Goal: Information Seeking & Learning: Learn about a topic

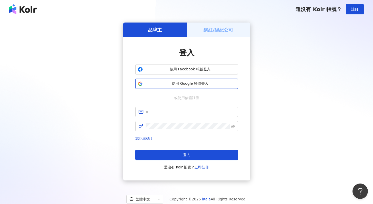
click at [172, 83] on span "使用 Google 帳號登入" at bounding box center [190, 83] width 91 height 5
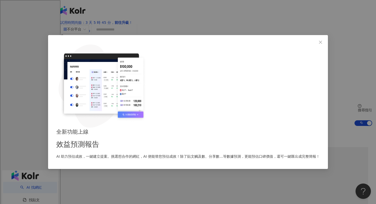
click at [126, 37] on div "全新功能上線 效益預測報告 AI 助力預估成效，一鍵建立提案。挑選想合作的網紅，AI 便能替您預估成效！除了貼文觸及數、分享數...等數據預測，更能預估口碑價…" at bounding box center [188, 102] width 376 height 204
click at [319, 44] on icon "close" at bounding box center [321, 42] width 4 height 4
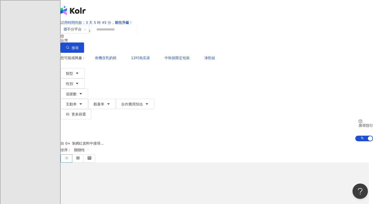
click at [135, 34] on input "search" at bounding box center [113, 30] width 41 height 10
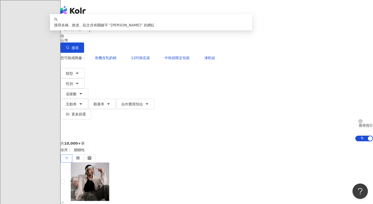
type input "***"
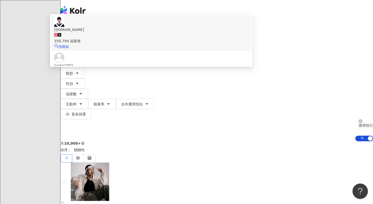
click at [215, 44] on div "350,794 追蹤者" at bounding box center [151, 38] width 194 height 11
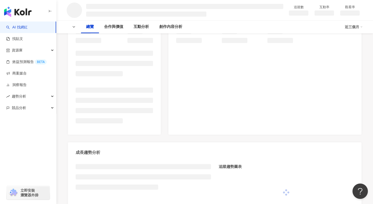
scroll to position [119, 0]
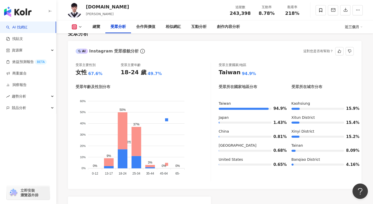
scroll to position [459, 0]
